Goal: Task Accomplishment & Management: Manage account settings

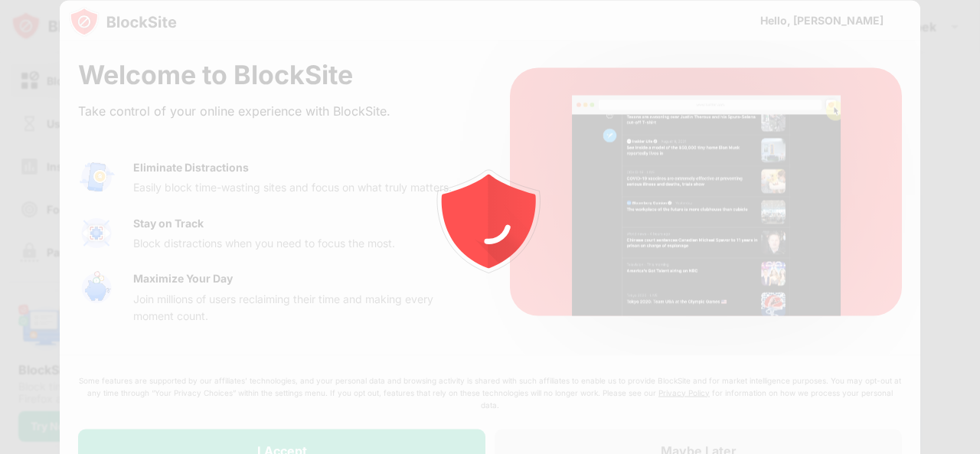
click at [369, 442] on div at bounding box center [490, 227] width 980 height 454
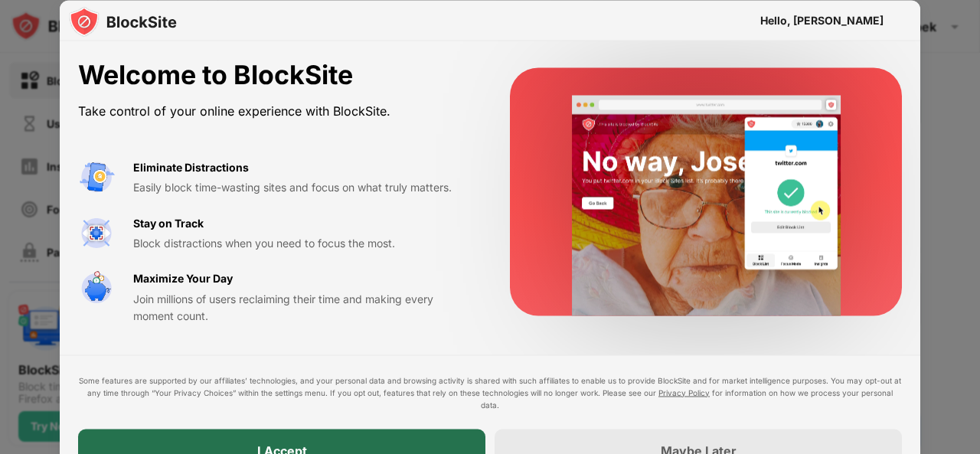
click at [308, 439] on div "I Accept" at bounding box center [281, 450] width 407 height 43
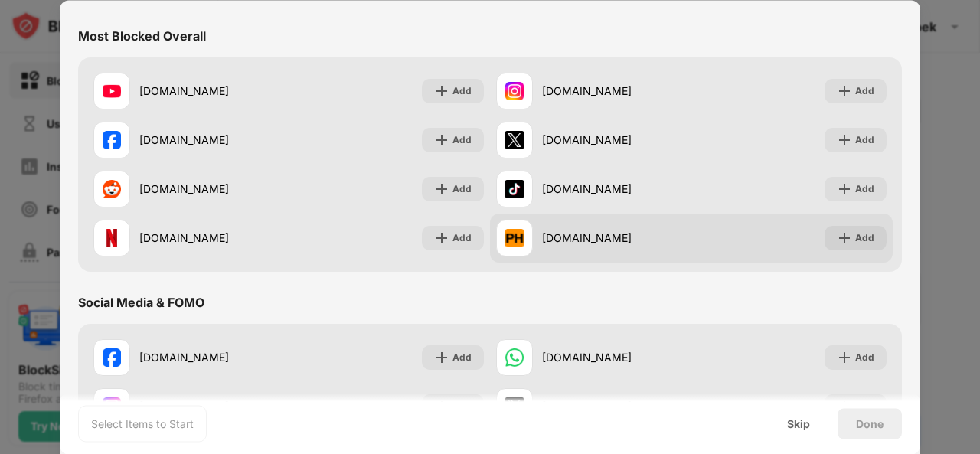
scroll to position [148, 0]
click at [859, 233] on div "Add" at bounding box center [864, 237] width 19 height 15
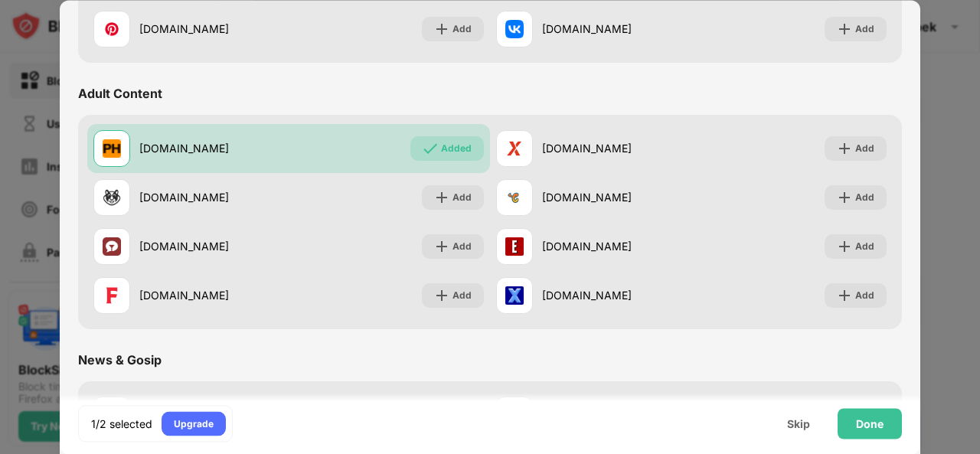
scroll to position [624, 0]
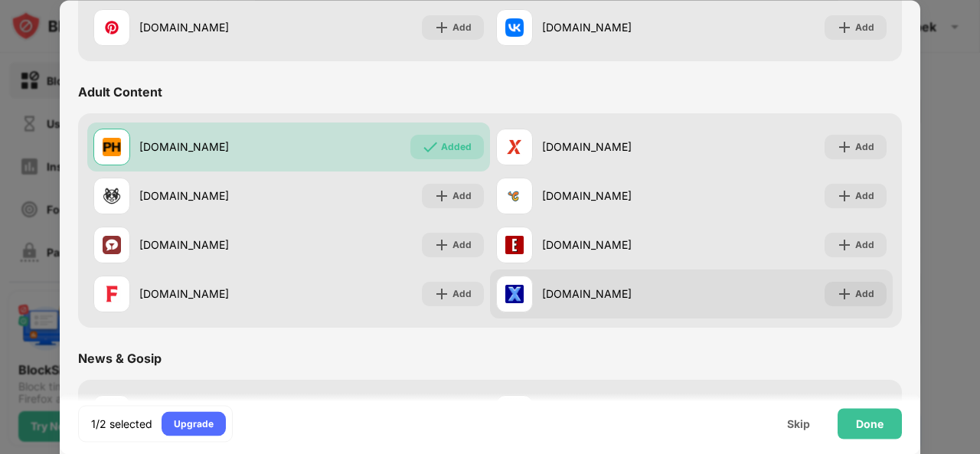
click at [742, 275] on div "[DOMAIN_NAME] Add" at bounding box center [691, 293] width 403 height 49
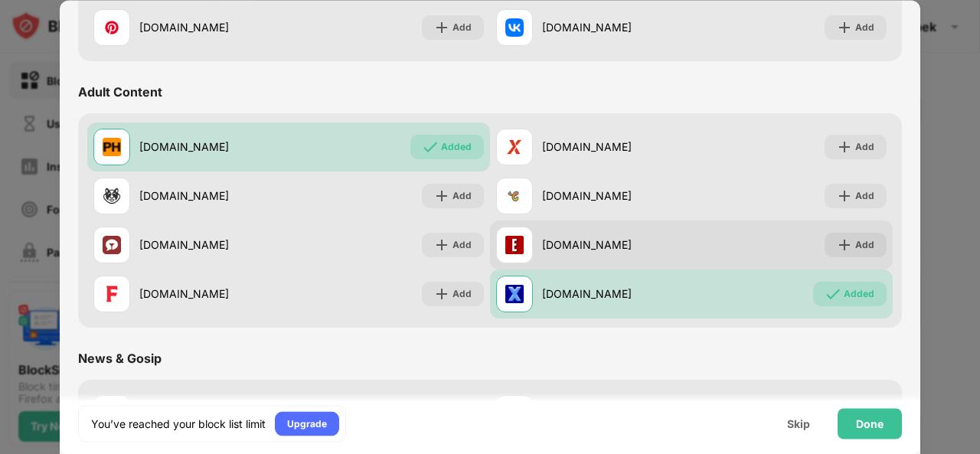
click at [735, 240] on div "[DOMAIN_NAME] Add" at bounding box center [691, 244] width 403 height 49
click at [719, 255] on div "[DOMAIN_NAME] Add" at bounding box center [691, 244] width 403 height 49
click at [865, 239] on div "Add" at bounding box center [855, 245] width 62 height 24
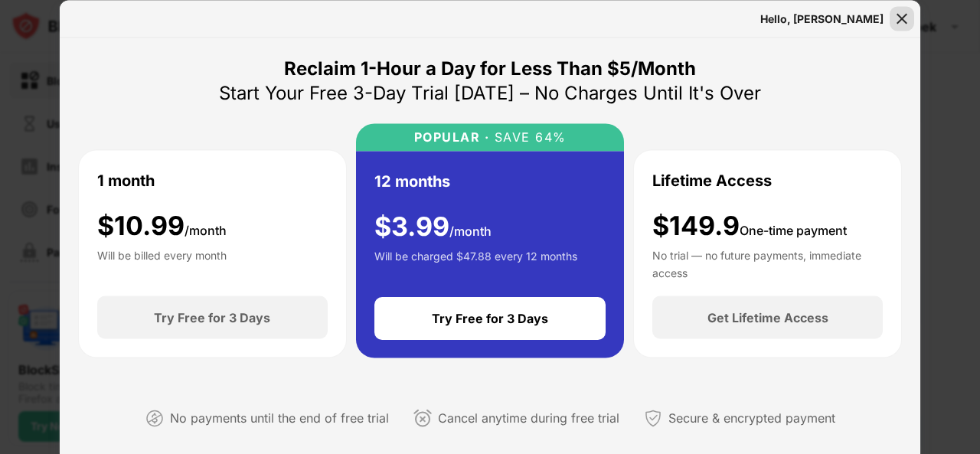
click at [902, 19] on img at bounding box center [901, 18] width 15 height 15
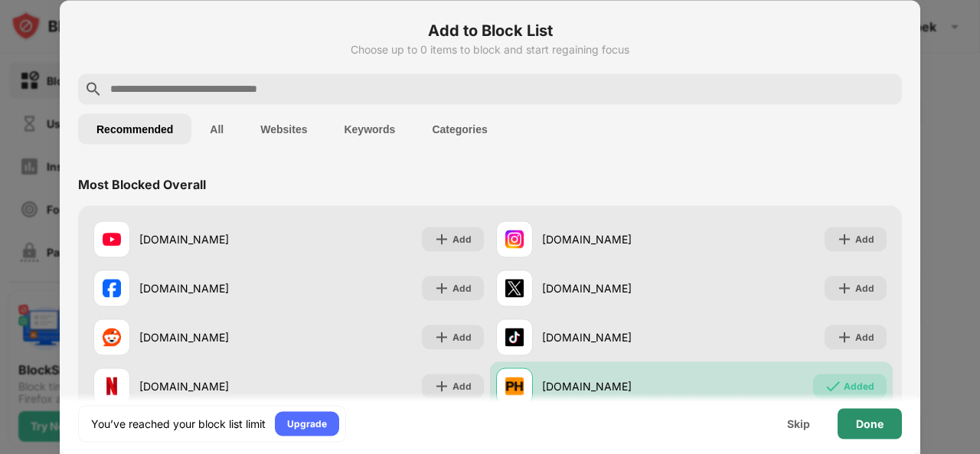
click at [862, 420] on div "Done" at bounding box center [870, 423] width 28 height 12
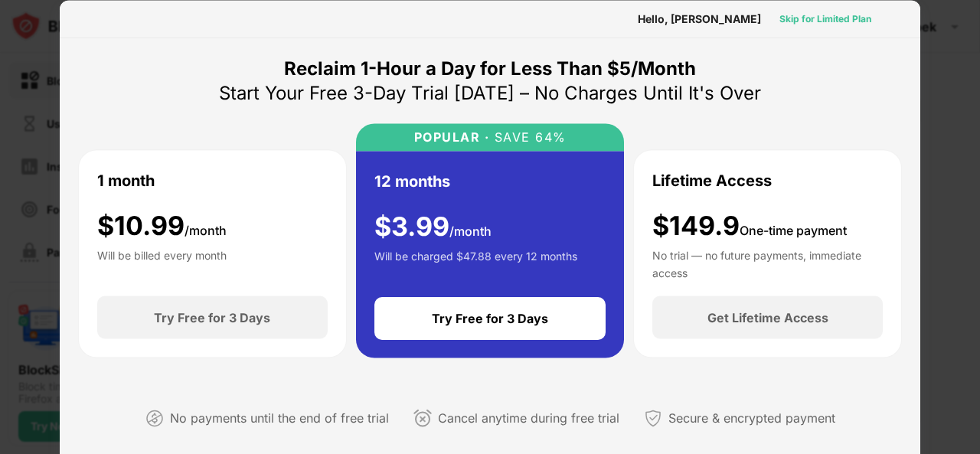
click at [804, 16] on div "Skip for Limited Plan" at bounding box center [825, 18] width 92 height 15
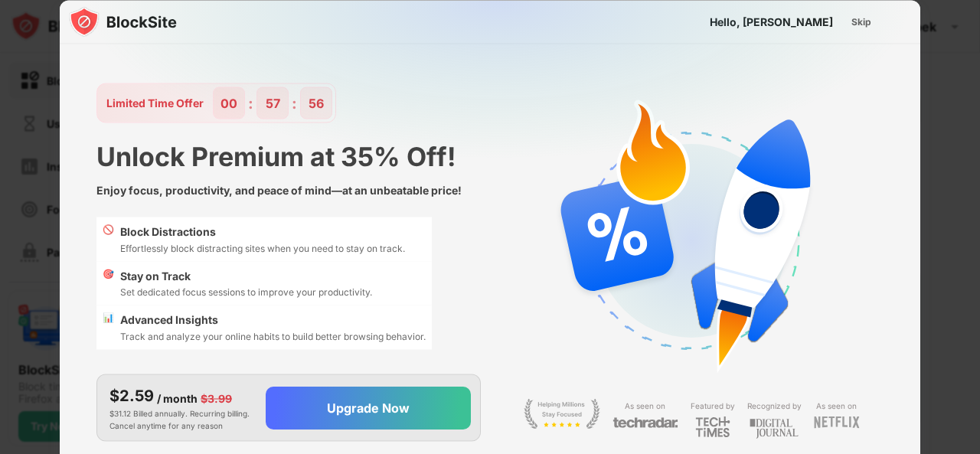
scroll to position [37, 0]
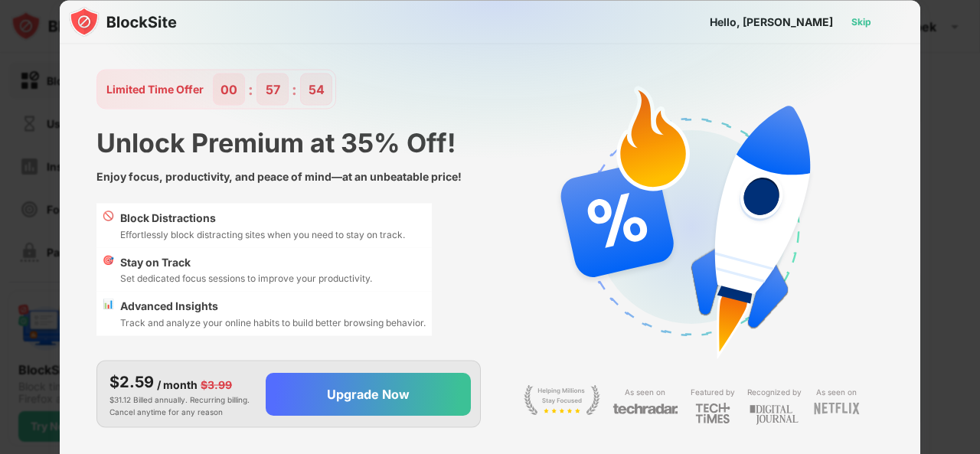
click at [863, 15] on div "Skip" at bounding box center [861, 21] width 20 height 15
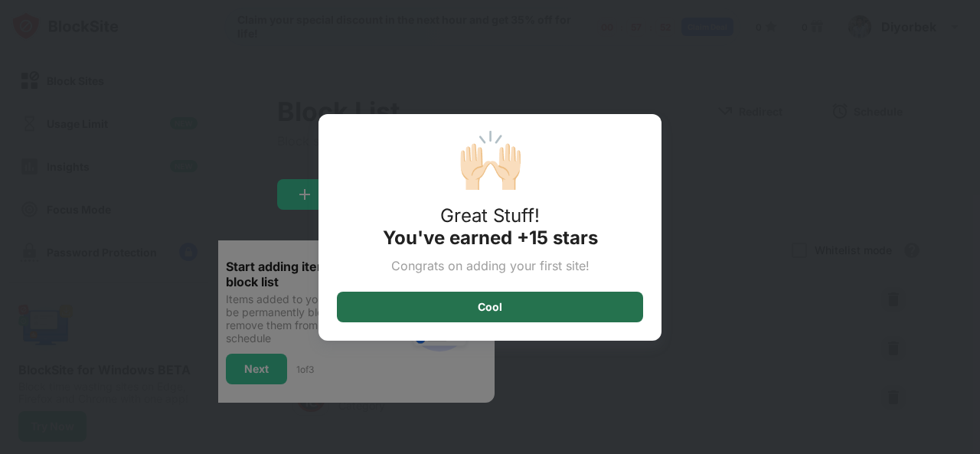
click at [589, 298] on div "Cool" at bounding box center [490, 307] width 306 height 31
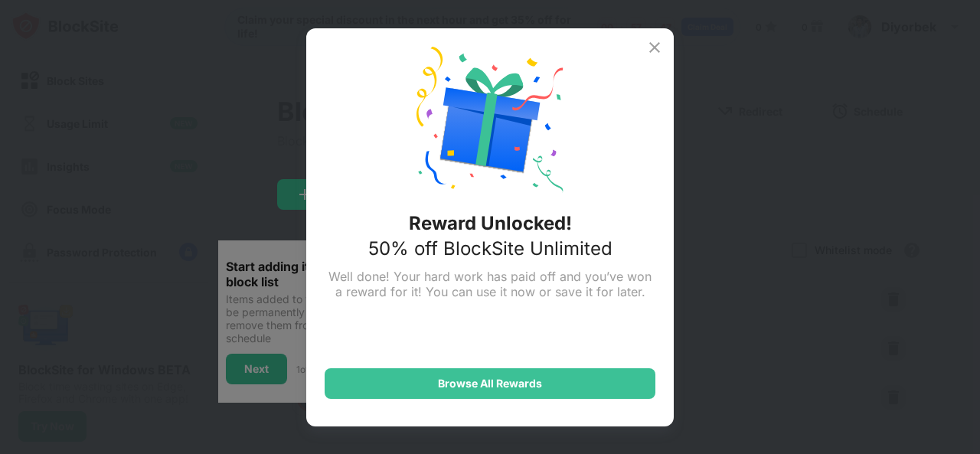
click at [653, 42] on img at bounding box center [654, 47] width 18 height 18
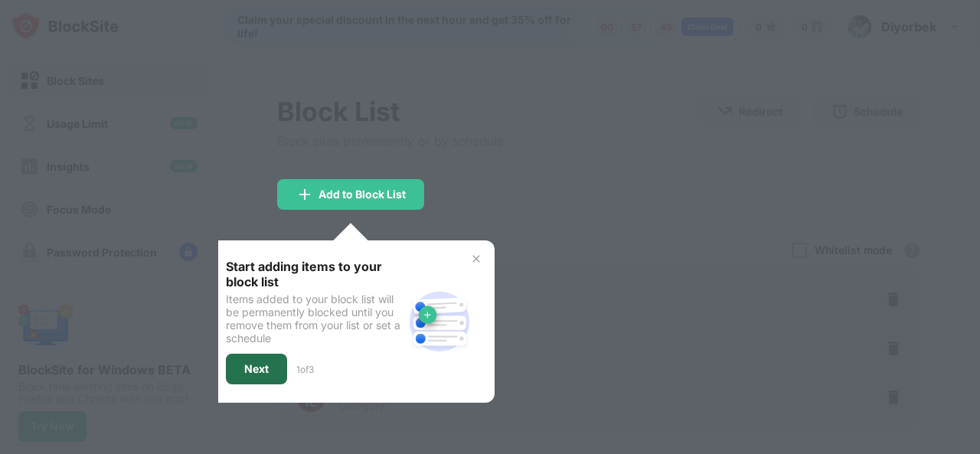
click at [269, 367] on div "Next" at bounding box center [256, 369] width 61 height 31
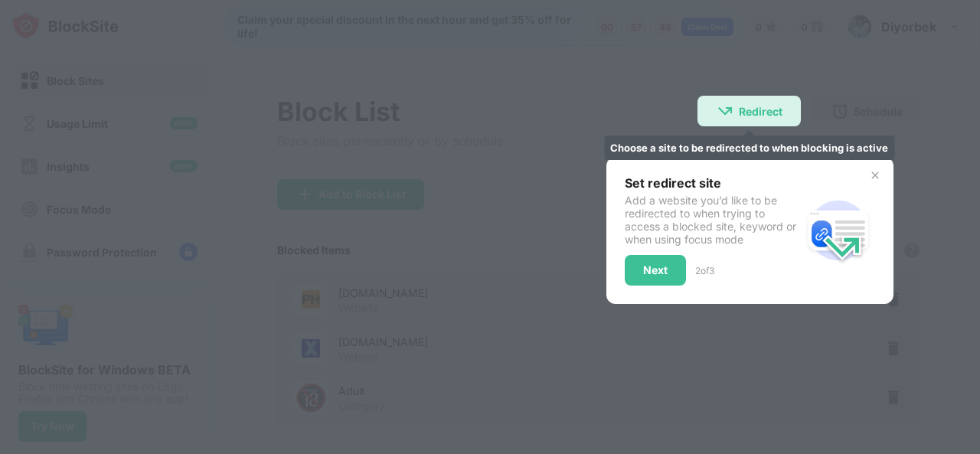
click at [697, 114] on div "Redirect Choose a site to be redirected to when blocking is active" at bounding box center [748, 111] width 103 height 31
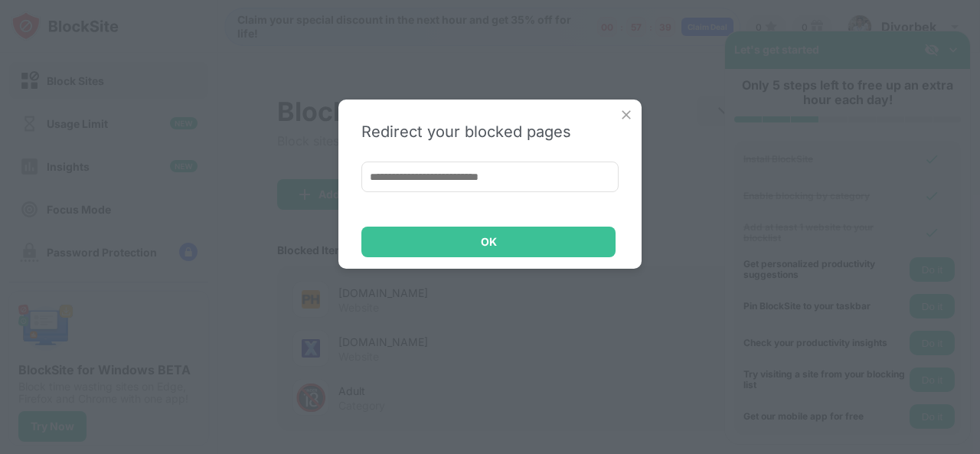
click at [531, 190] on input at bounding box center [489, 176] width 257 height 31
click at [494, 155] on div "Redirect your blocked pages ****** OK" at bounding box center [489, 183] width 303 height 169
click at [470, 170] on input "******" at bounding box center [489, 176] width 257 height 31
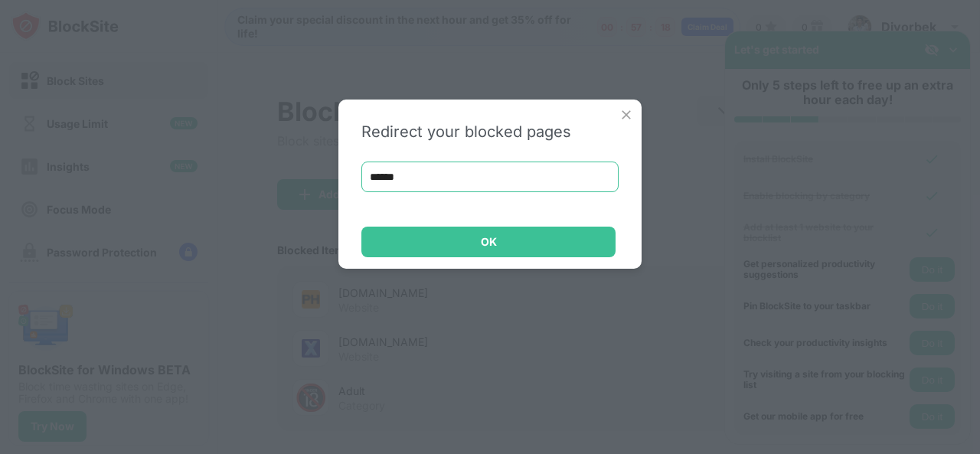
click at [470, 170] on input "******" at bounding box center [489, 176] width 257 height 31
paste input "**********"
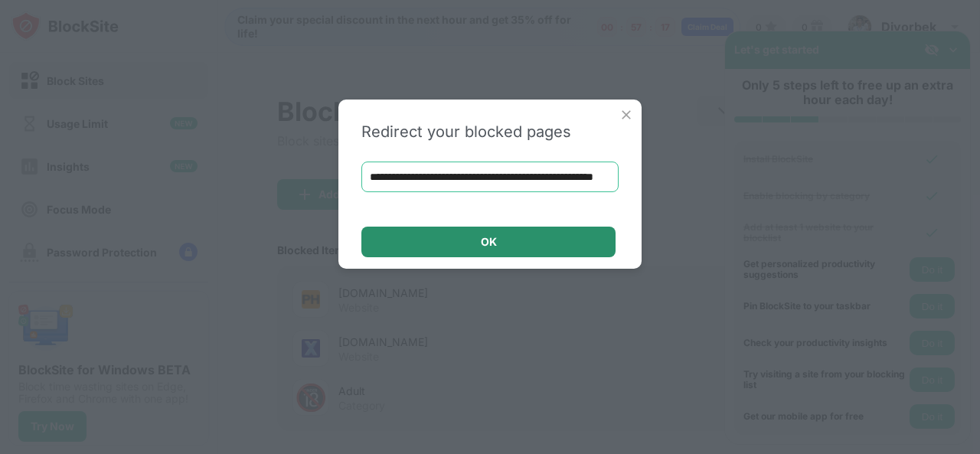
type input "**********"
click at [473, 253] on div "OK" at bounding box center [488, 242] width 254 height 31
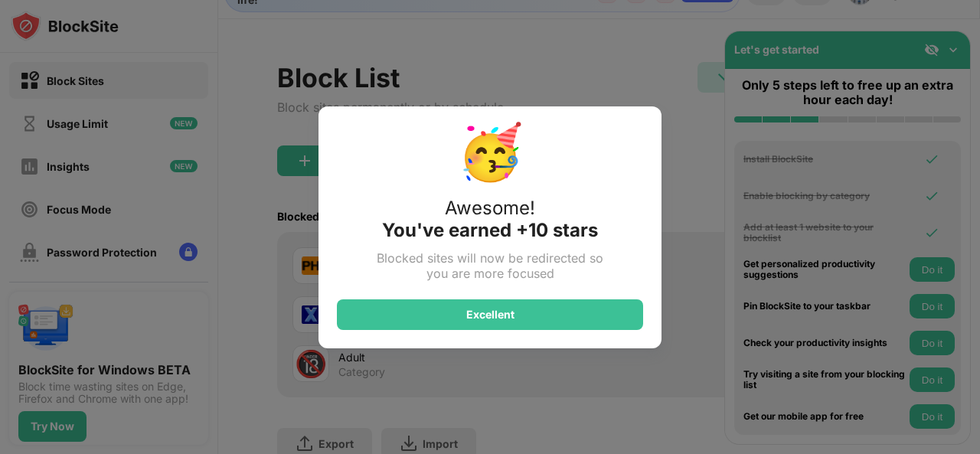
scroll to position [35, 0]
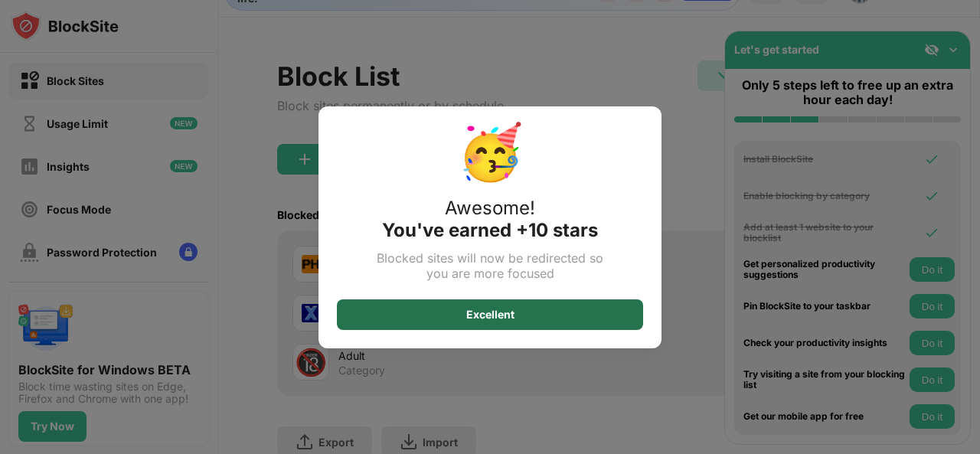
click at [493, 317] on div "Excellent" at bounding box center [490, 314] width 48 height 12
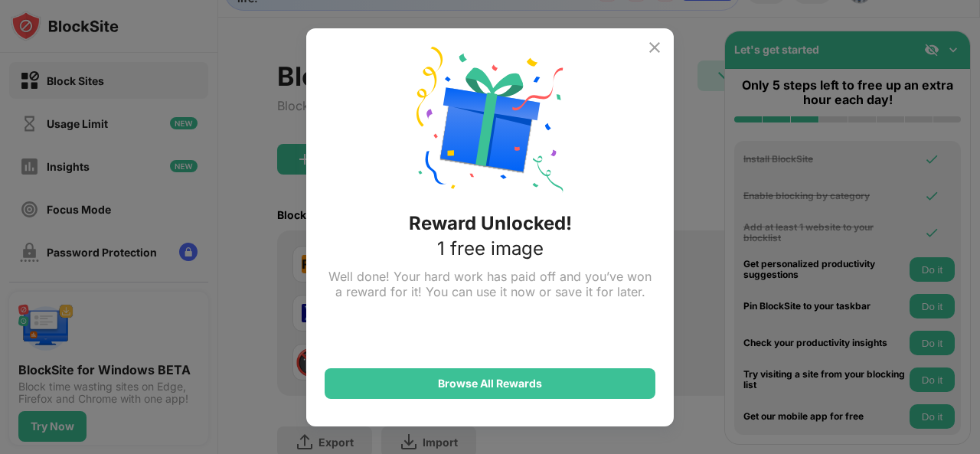
click at [657, 45] on img at bounding box center [654, 47] width 18 height 18
